Goal: Check status: Check status

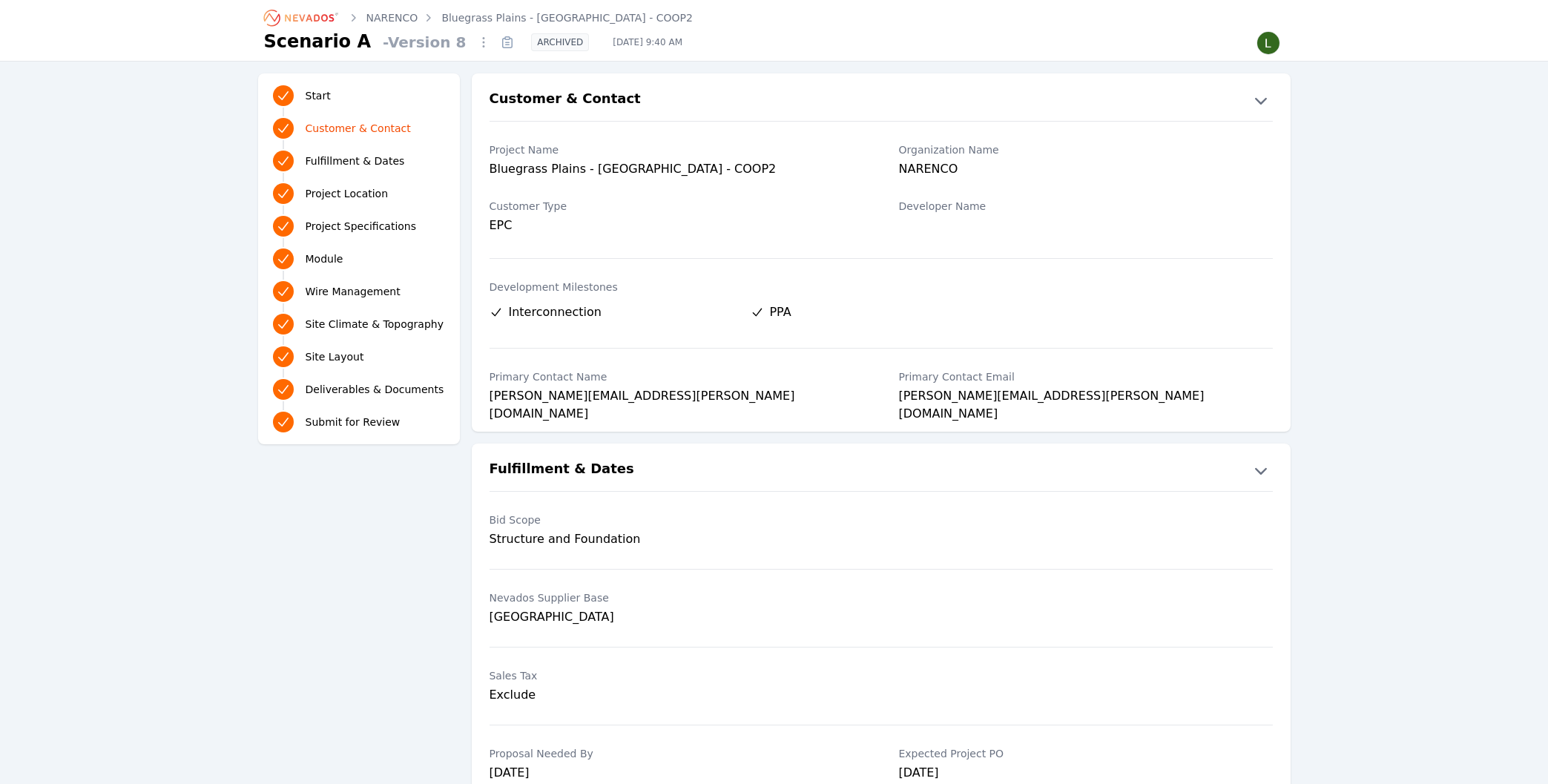
click at [410, 16] on link "NARENCO" at bounding box center [392, 18] width 52 height 15
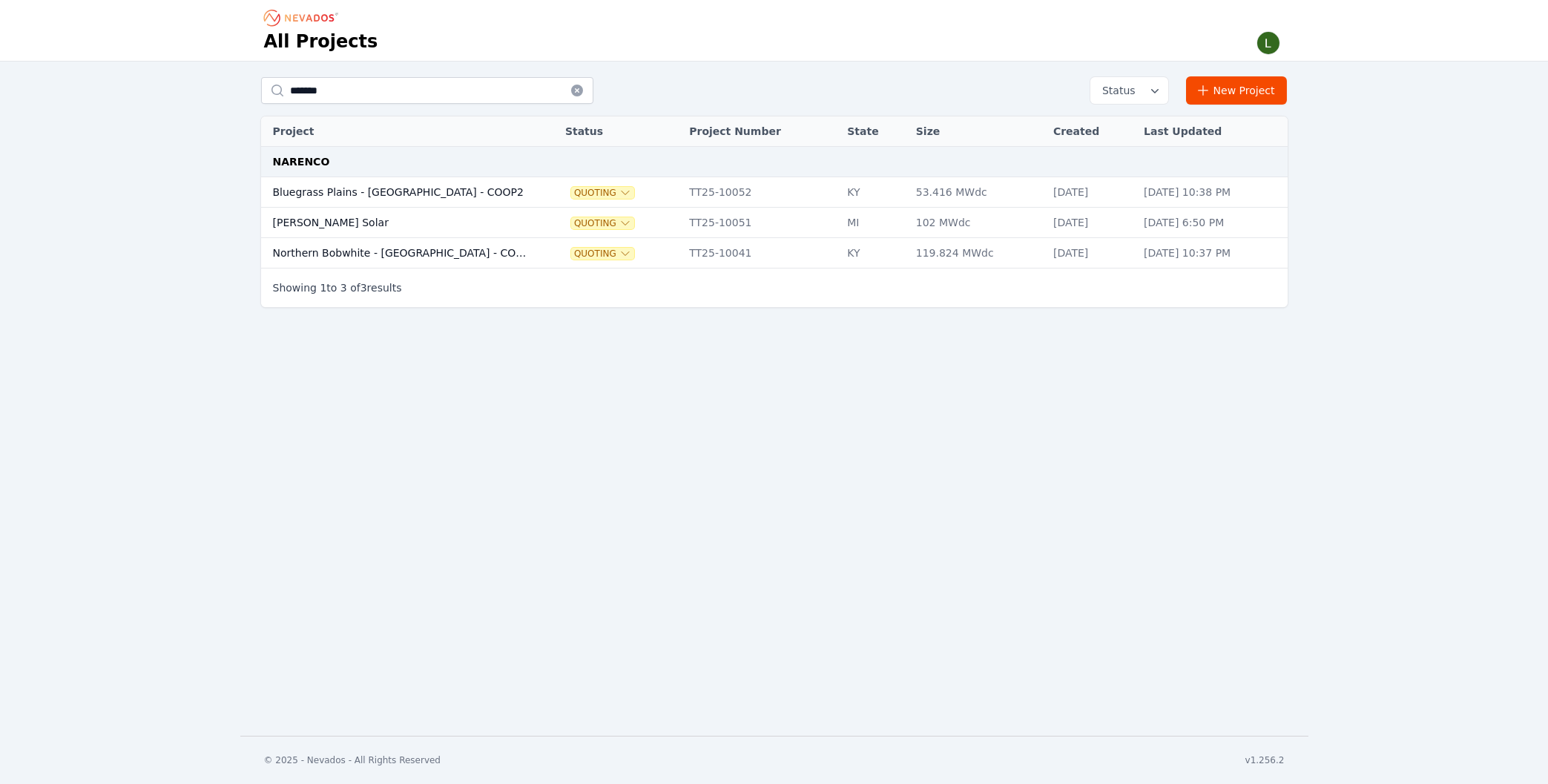
click at [391, 196] on td "Bluegrass Plains - [GEOGRAPHIC_DATA] - COOP2" at bounding box center [398, 192] width 275 height 30
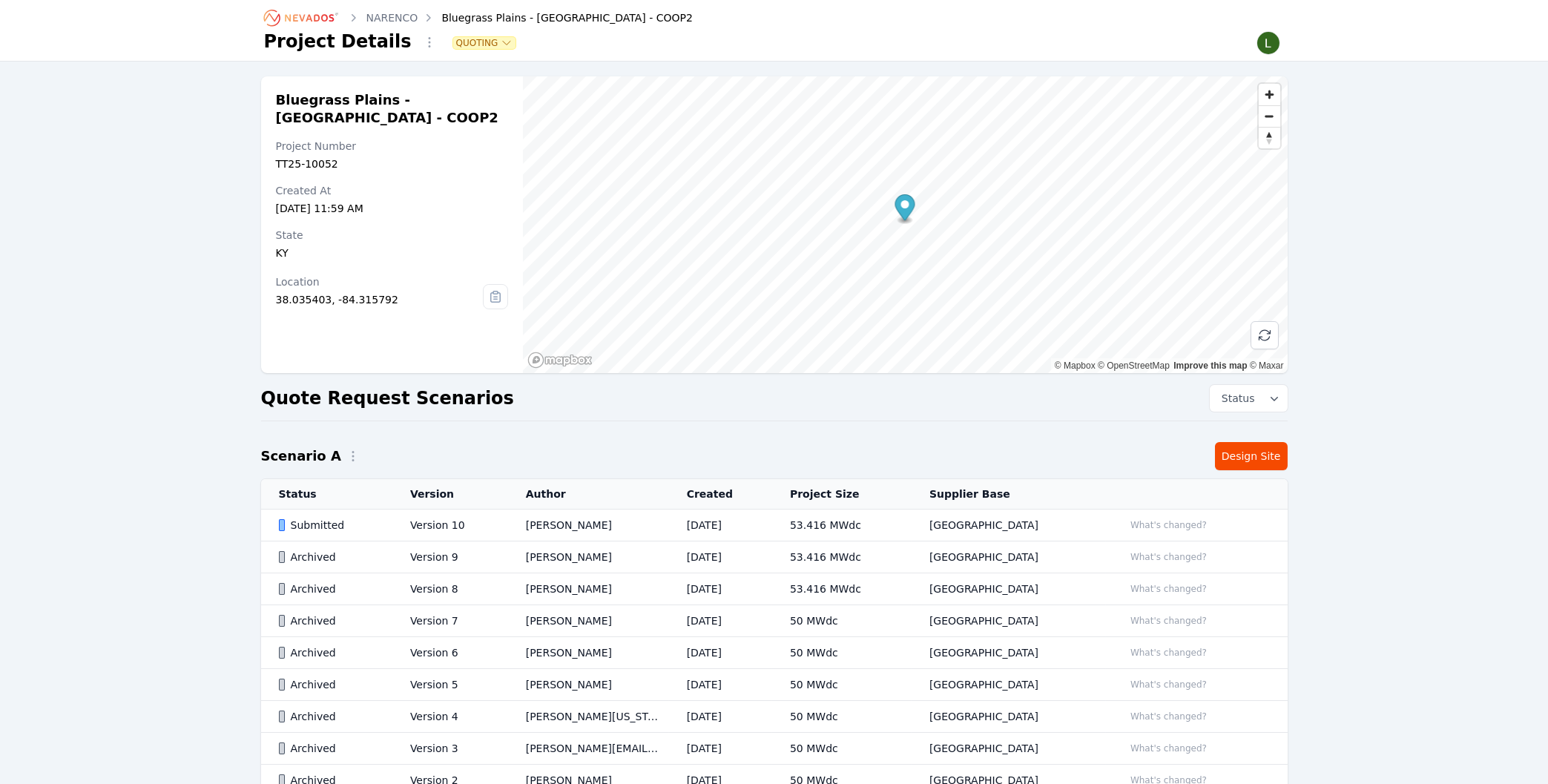
scroll to position [132, 0]
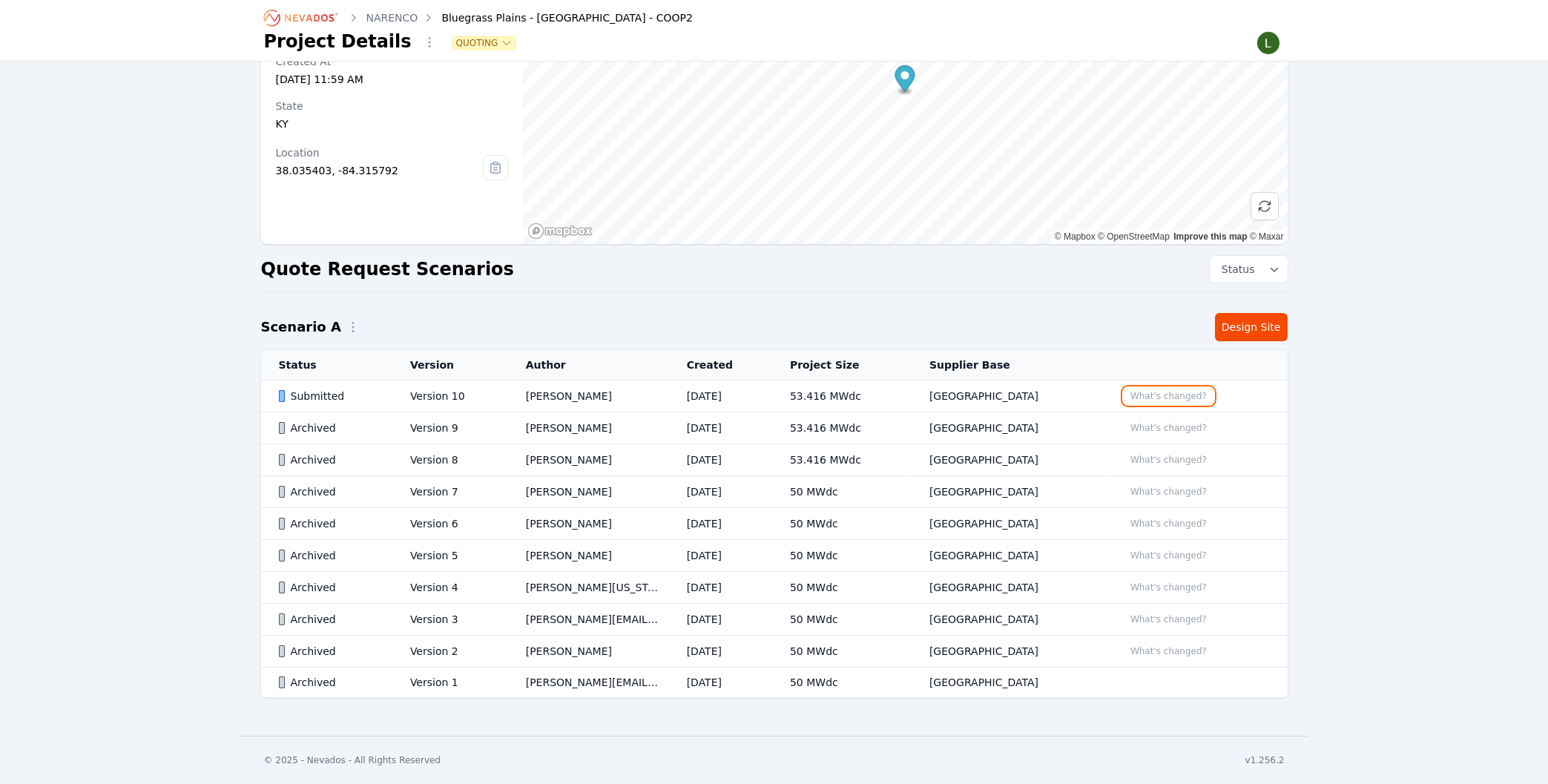
click at [1147, 394] on button "What's changed?" at bounding box center [1168, 396] width 90 height 16
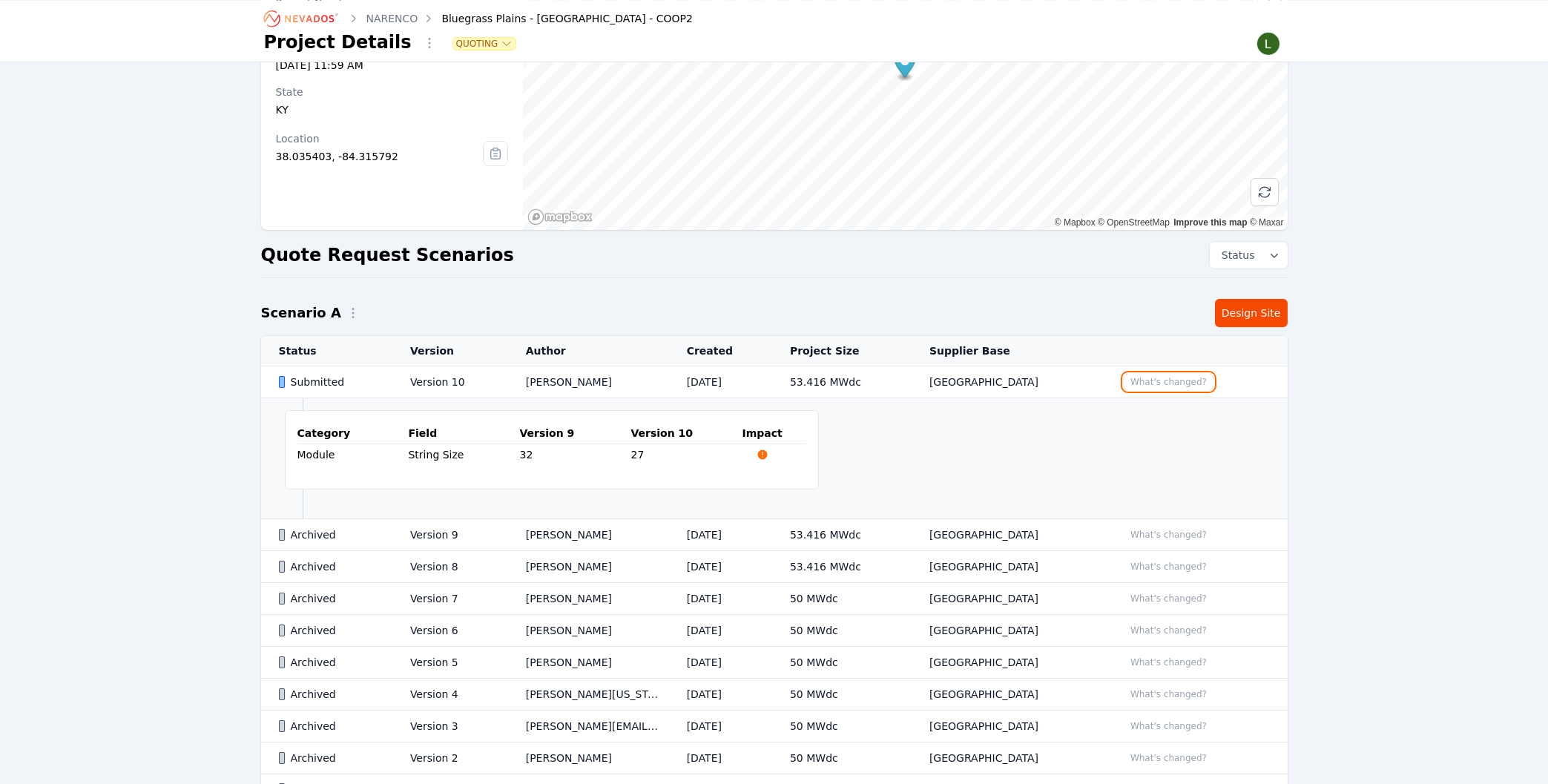
scroll to position [211, 0]
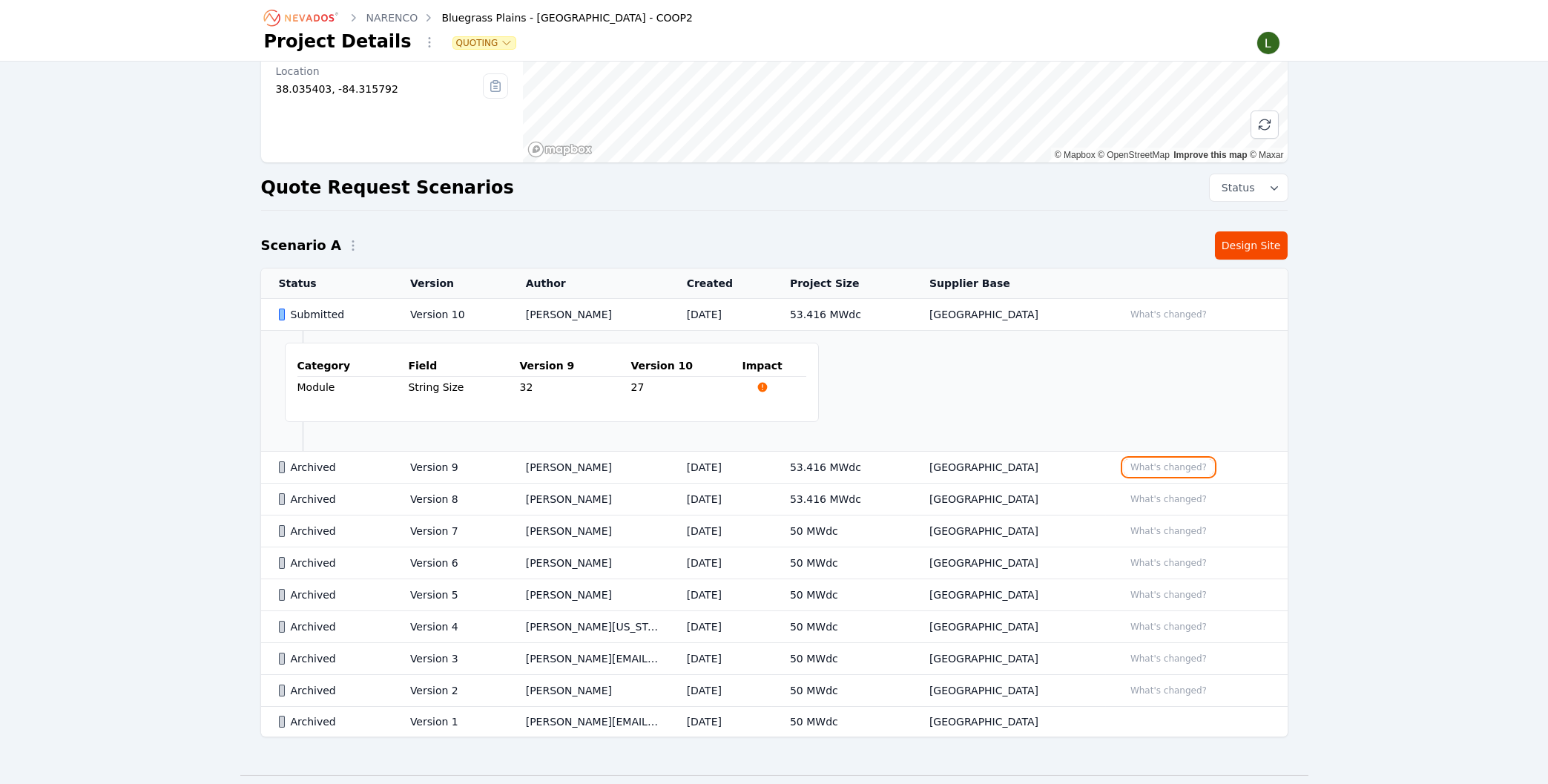
click at [1157, 469] on button "What's changed?" at bounding box center [1168, 467] width 90 height 16
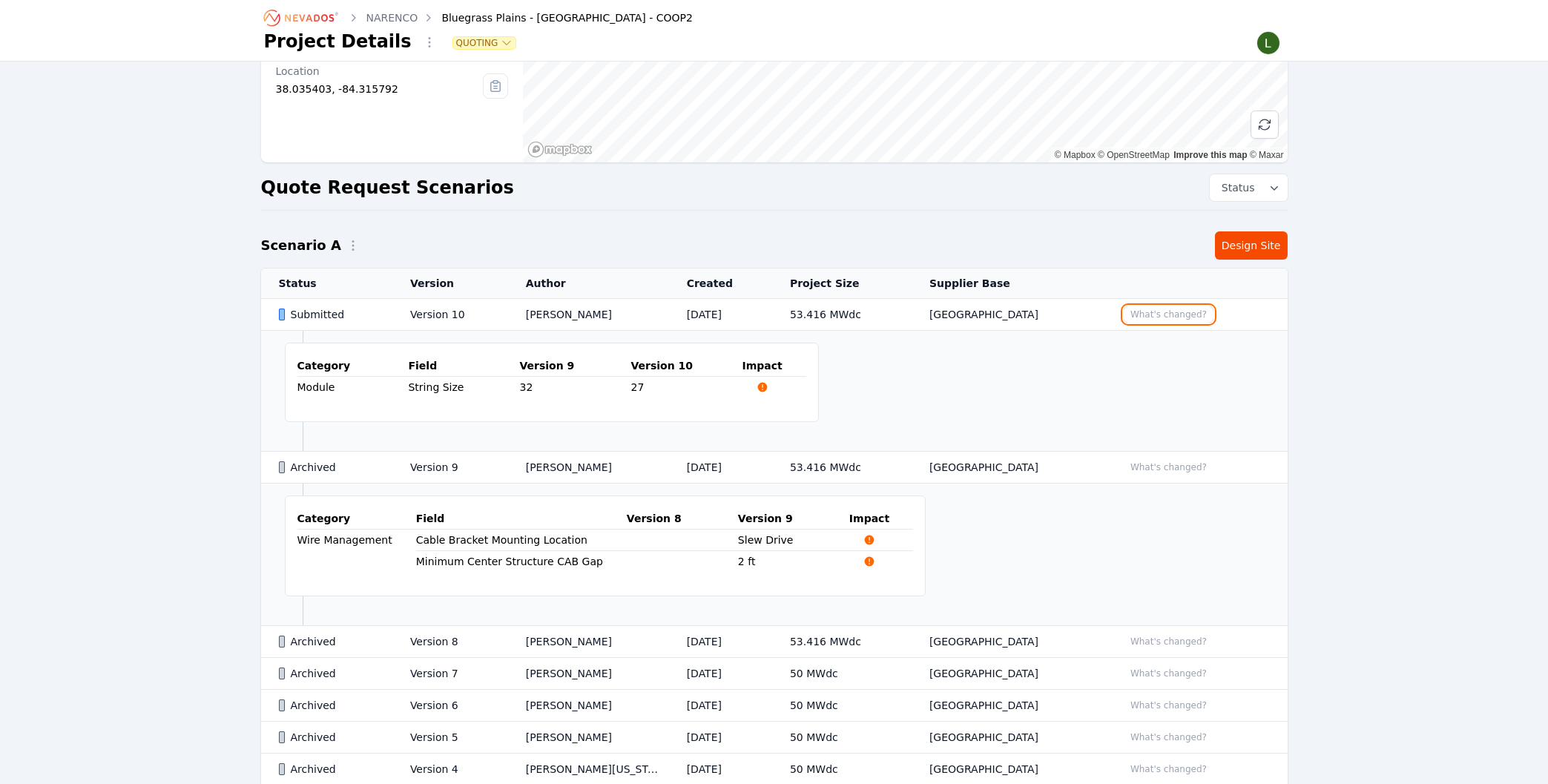
click at [1158, 314] on button "What's changed?" at bounding box center [1168, 314] width 90 height 16
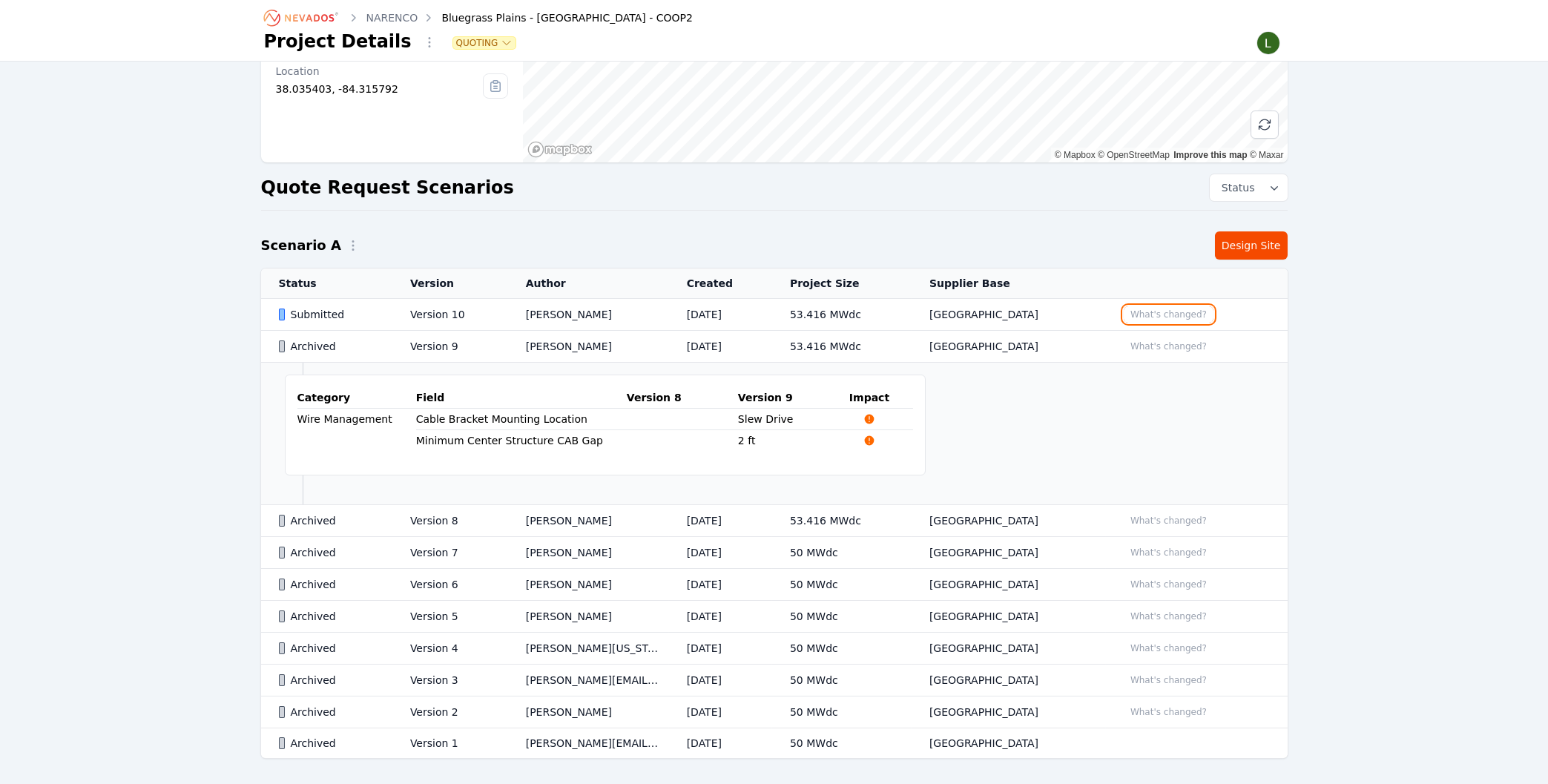
click at [1151, 313] on button "What's changed?" at bounding box center [1168, 314] width 90 height 16
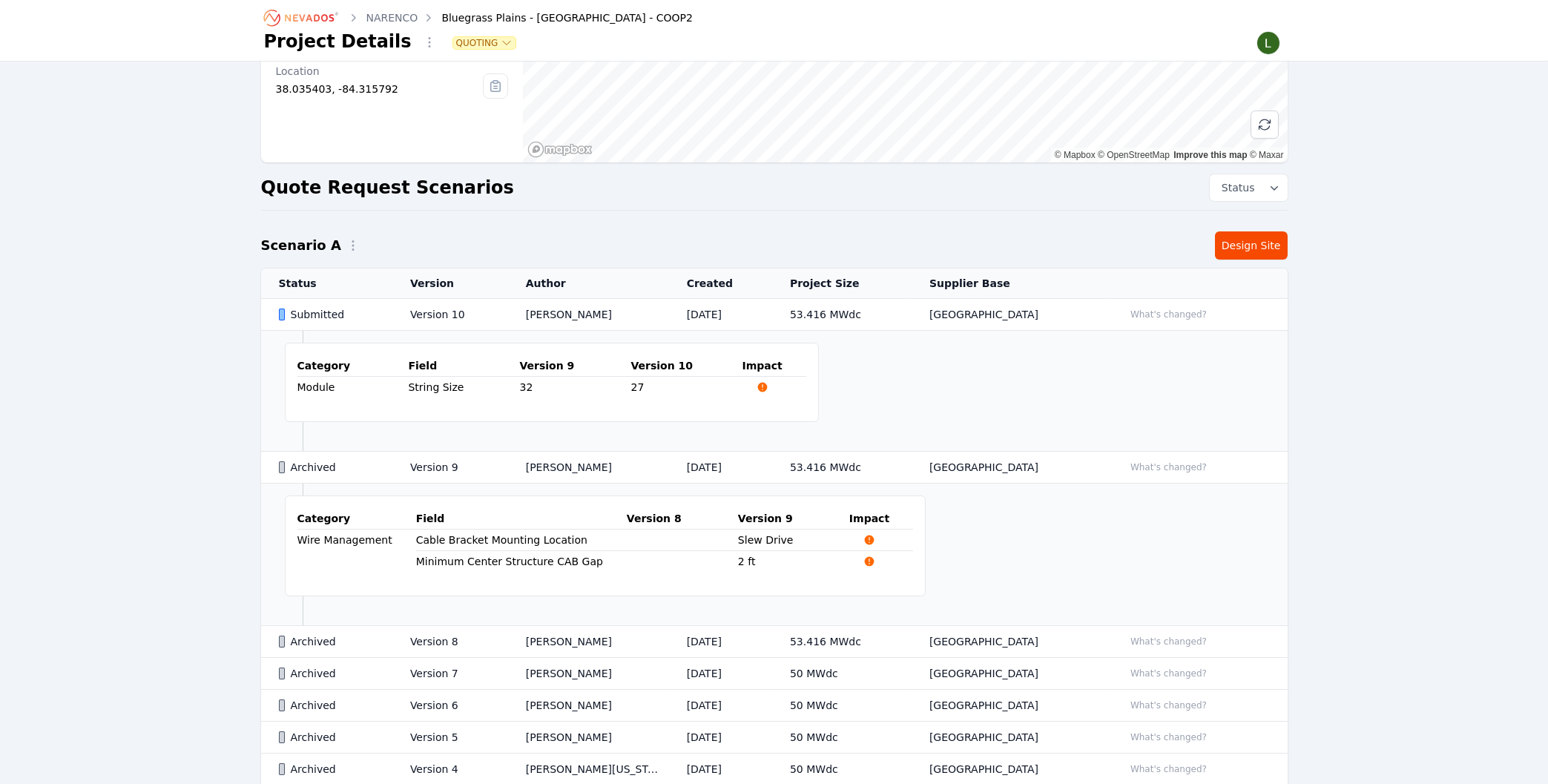
click at [423, 315] on td "Version 10" at bounding box center [450, 314] width 116 height 32
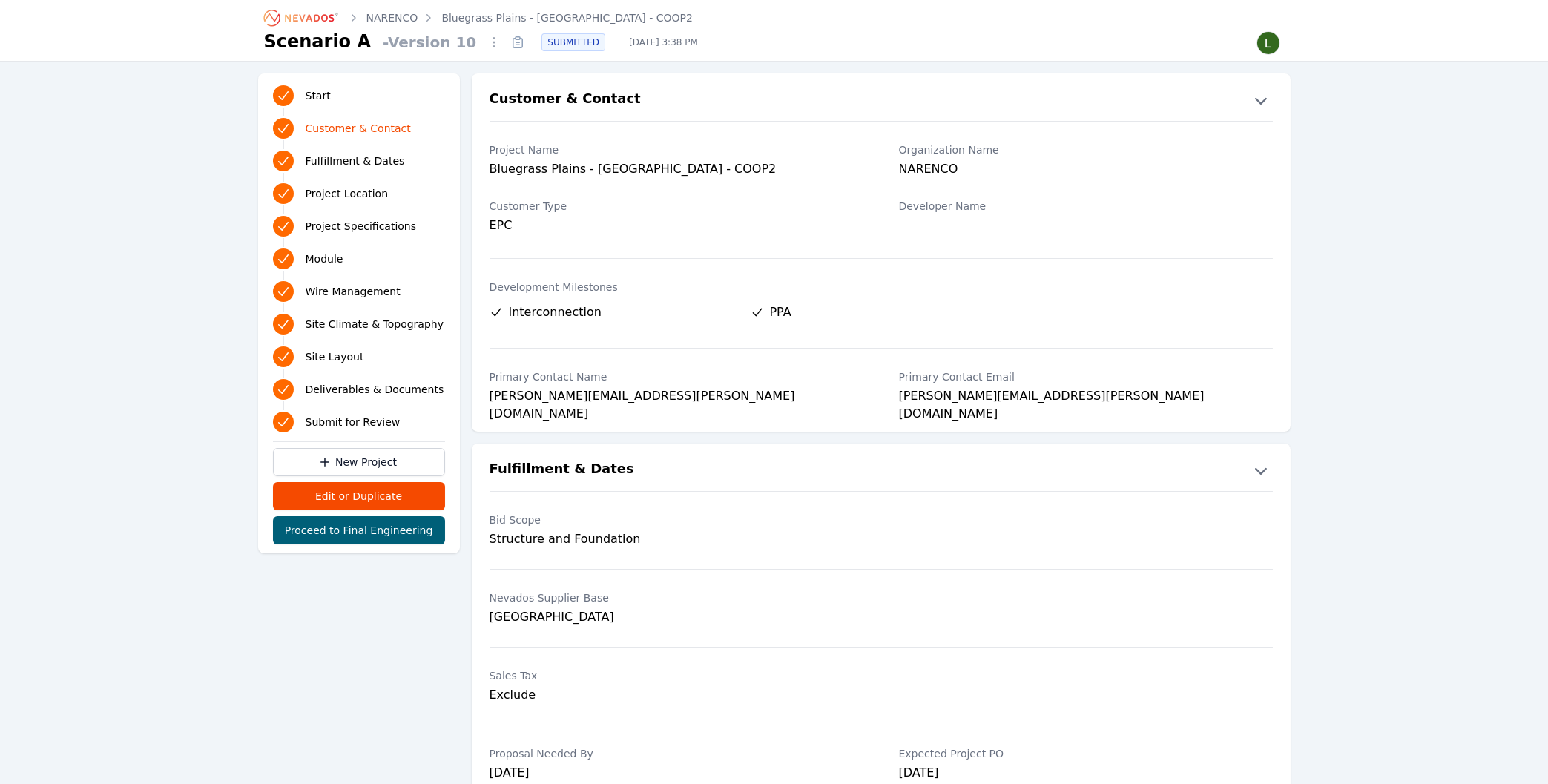
click at [516, 42] on icon at bounding box center [518, 42] width 4 height 0
click at [506, 41] on icon at bounding box center [518, 42] width 24 height 24
